Goal: Use online tool/utility: Utilize a website feature to perform a specific function

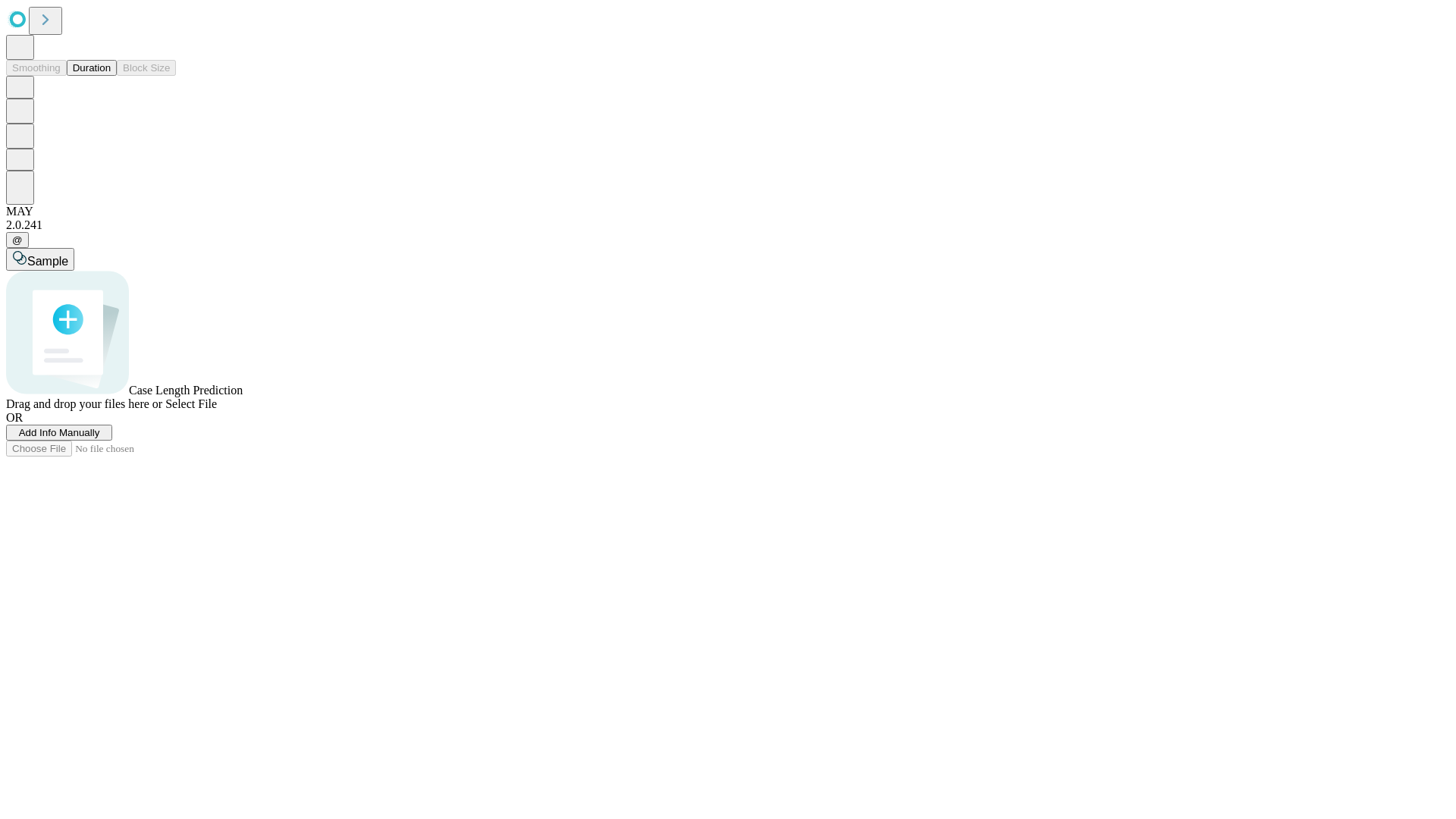
click at [111, 76] on button "Duration" at bounding box center [92, 68] width 50 height 16
click at [100, 439] on span "Add Info Manually" at bounding box center [60, 432] width 82 height 11
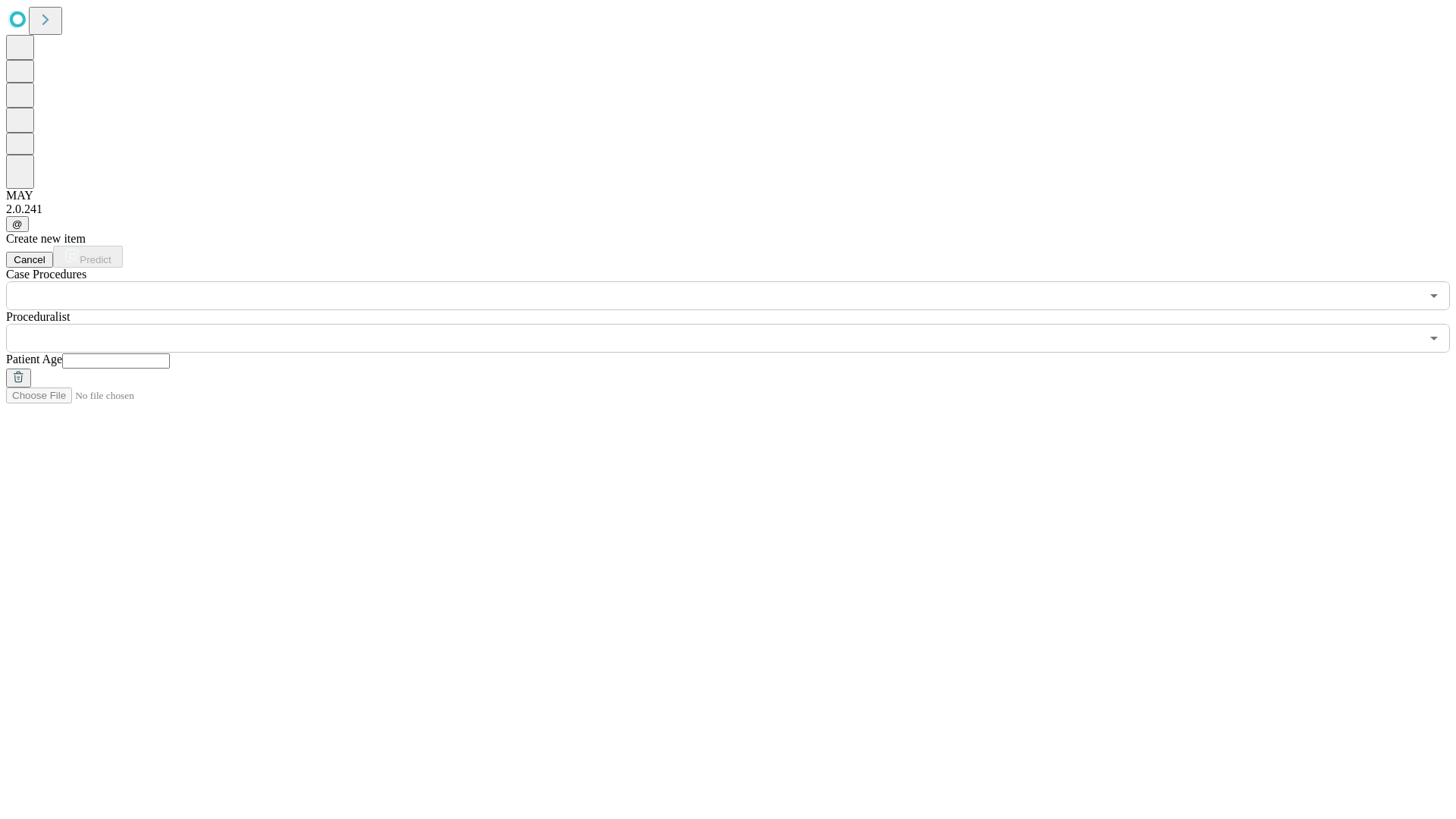
click at [170, 353] on input "text" at bounding box center [116, 360] width 108 height 15
type input "**"
click at [738, 324] on input "text" at bounding box center [714, 338] width 1414 height 29
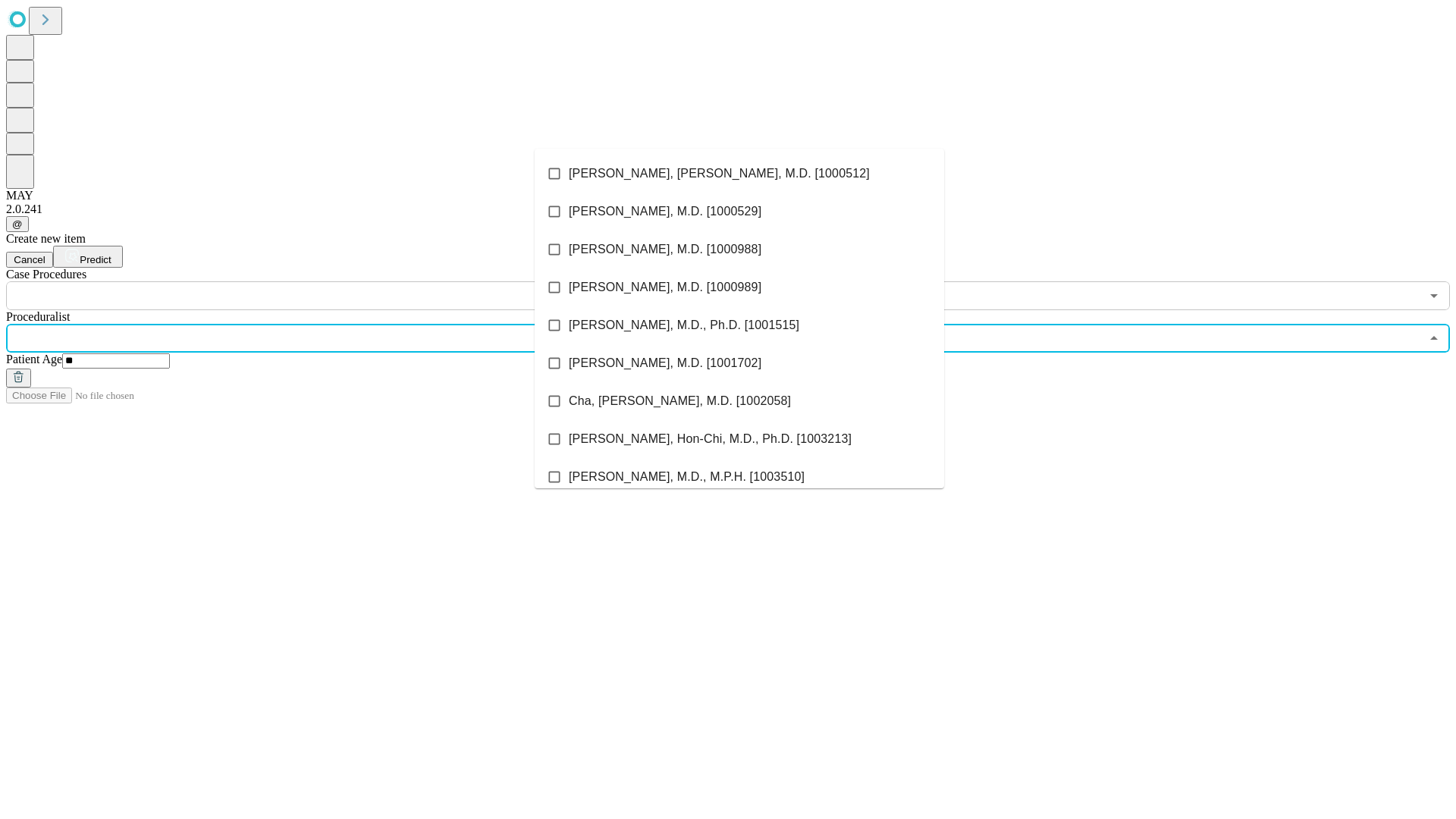
click at [739, 173] on li "[PERSON_NAME], [PERSON_NAME], M.D. [1000512]" at bounding box center [739, 173] width 409 height 38
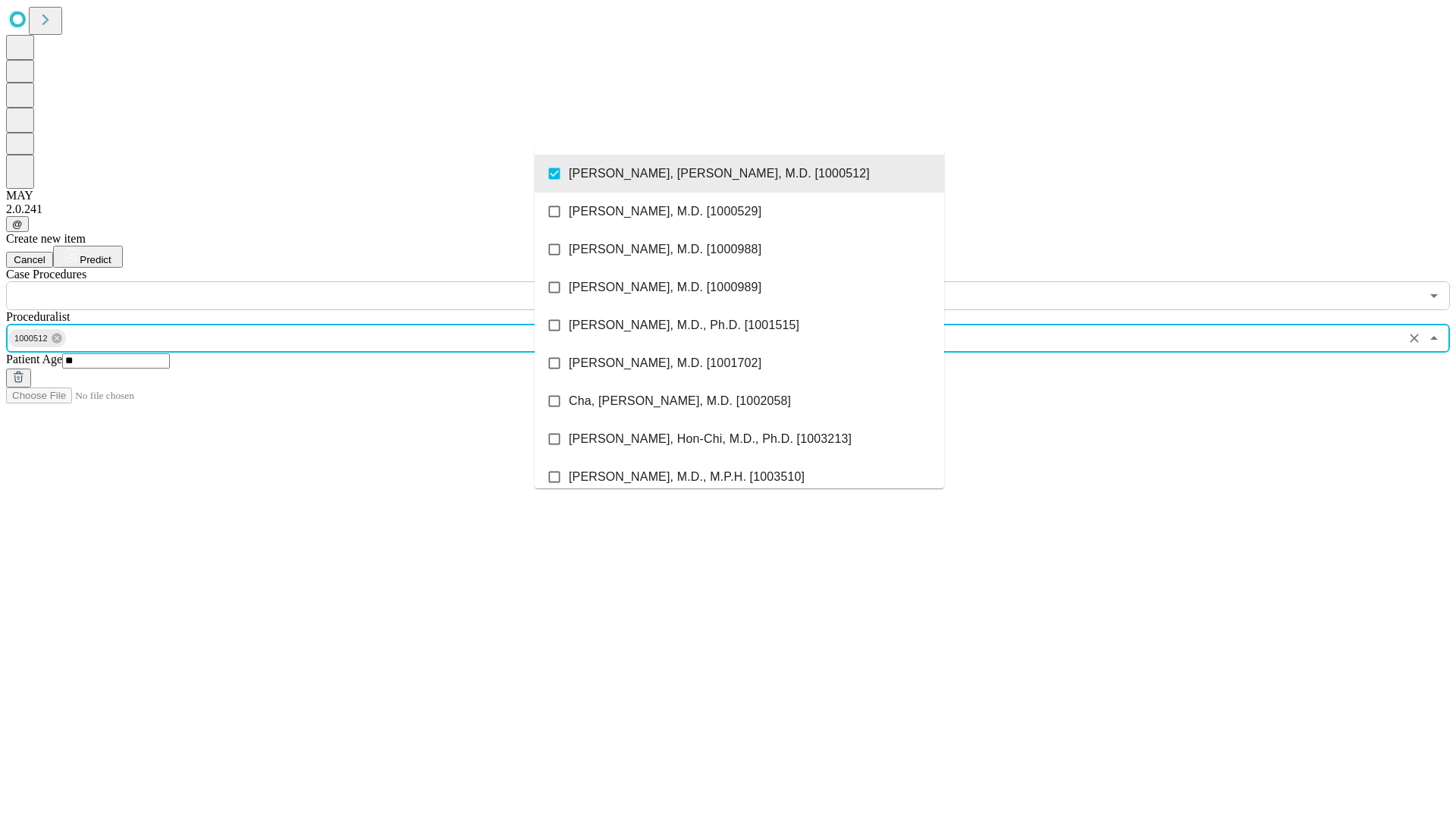
click at [319, 281] on input "text" at bounding box center [714, 296] width 1414 height 29
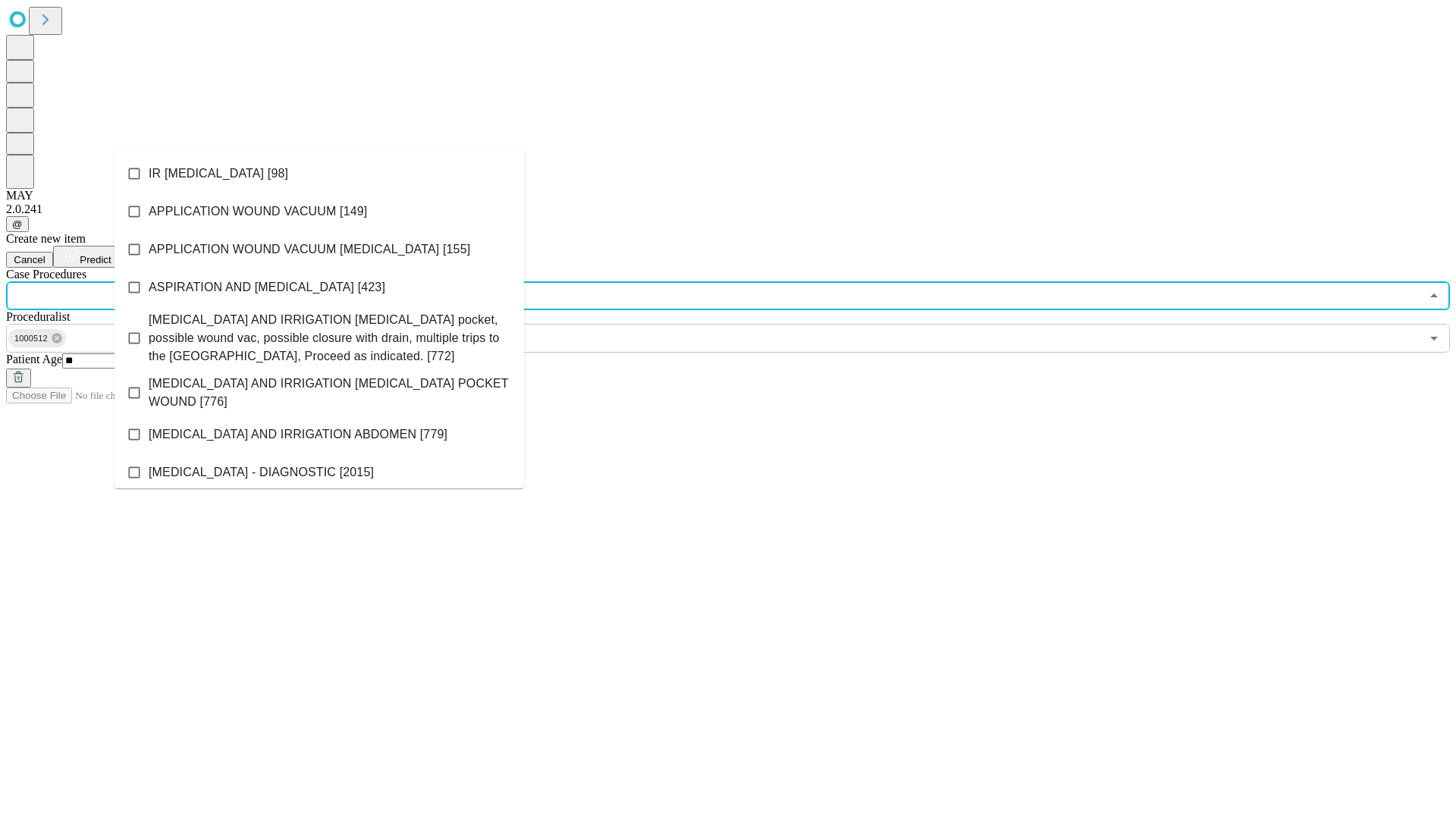
click at [320, 173] on li "IR [MEDICAL_DATA] [98]" at bounding box center [319, 173] width 409 height 38
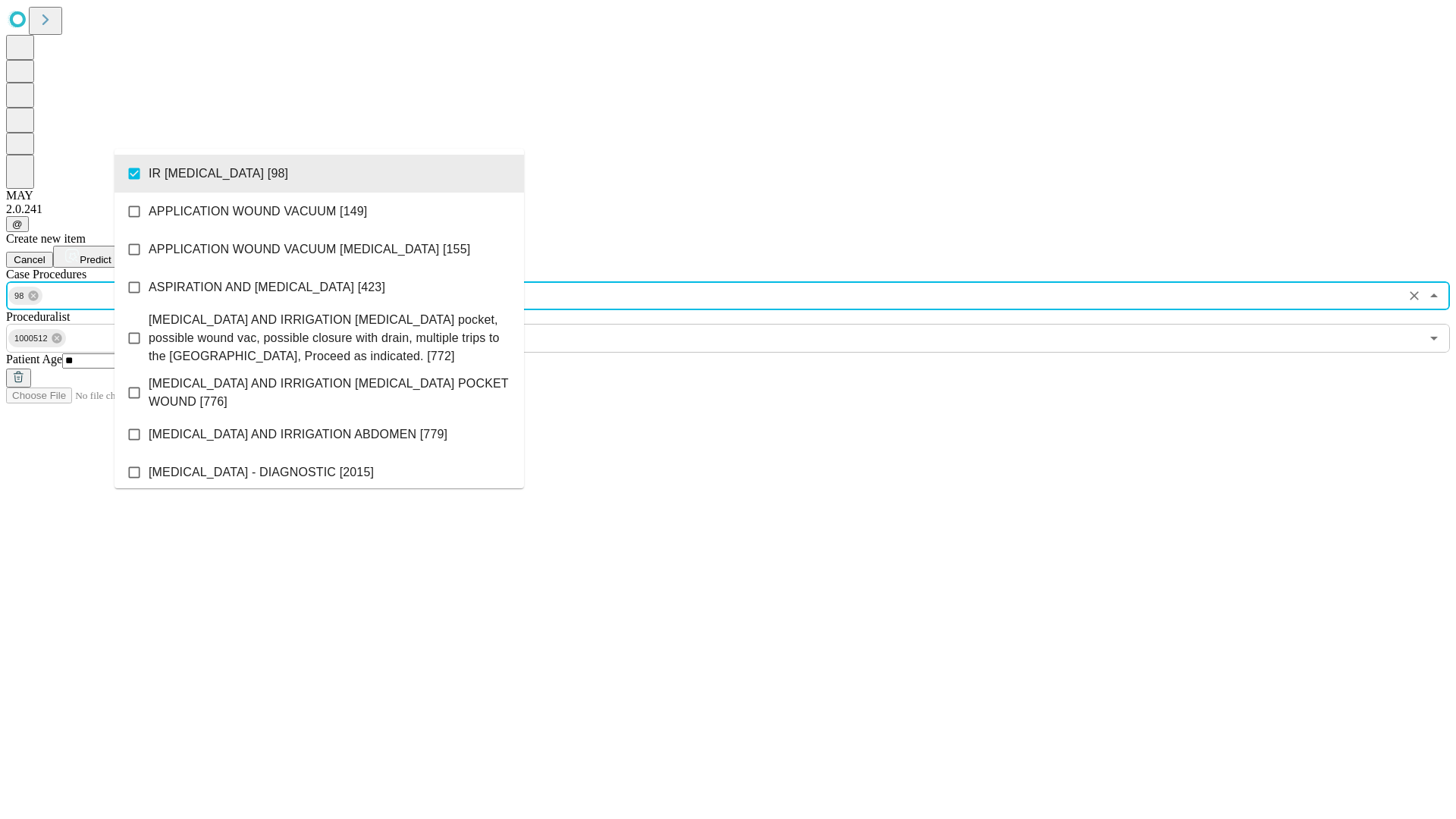
click at [111, 254] on span "Predict" at bounding box center [95, 260] width 31 height 11
